Goal: Find specific page/section: Find specific page/section

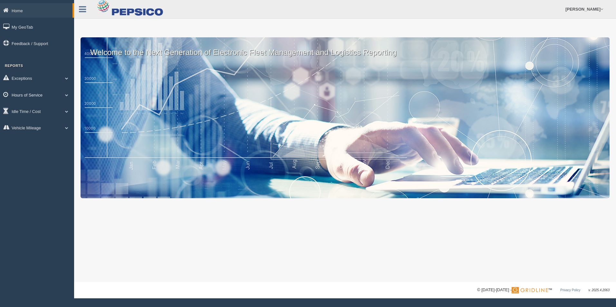
click at [33, 96] on link "Hours of Service" at bounding box center [37, 95] width 74 height 14
click at [50, 111] on link "HOS Explanation Reports" at bounding box center [42, 110] width 61 height 12
